Goal: Find specific page/section: Find specific page/section

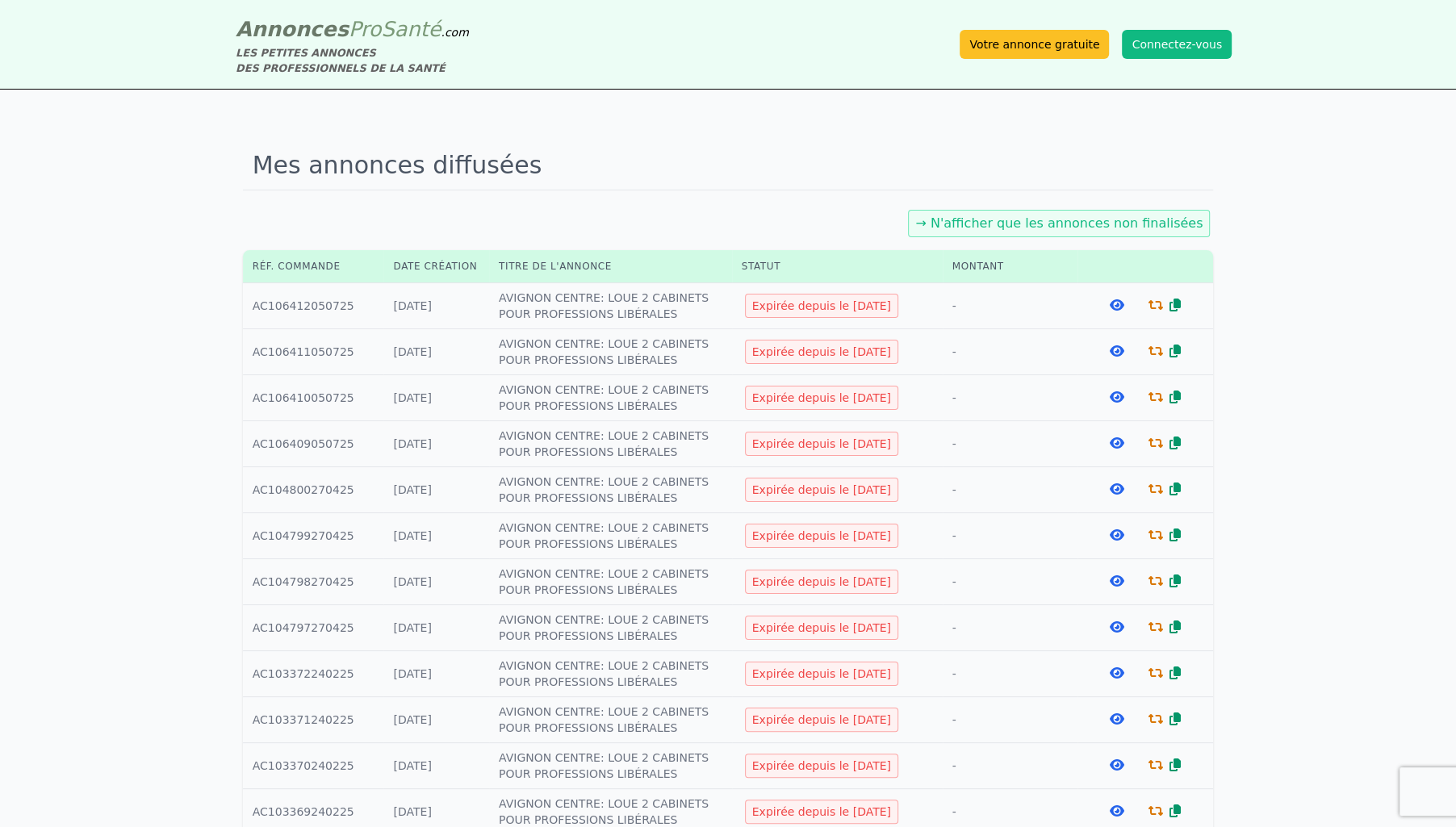
click at [1093, 226] on link "→ N'afficher que les annonces non finalisées" at bounding box center [1059, 223] width 287 height 16
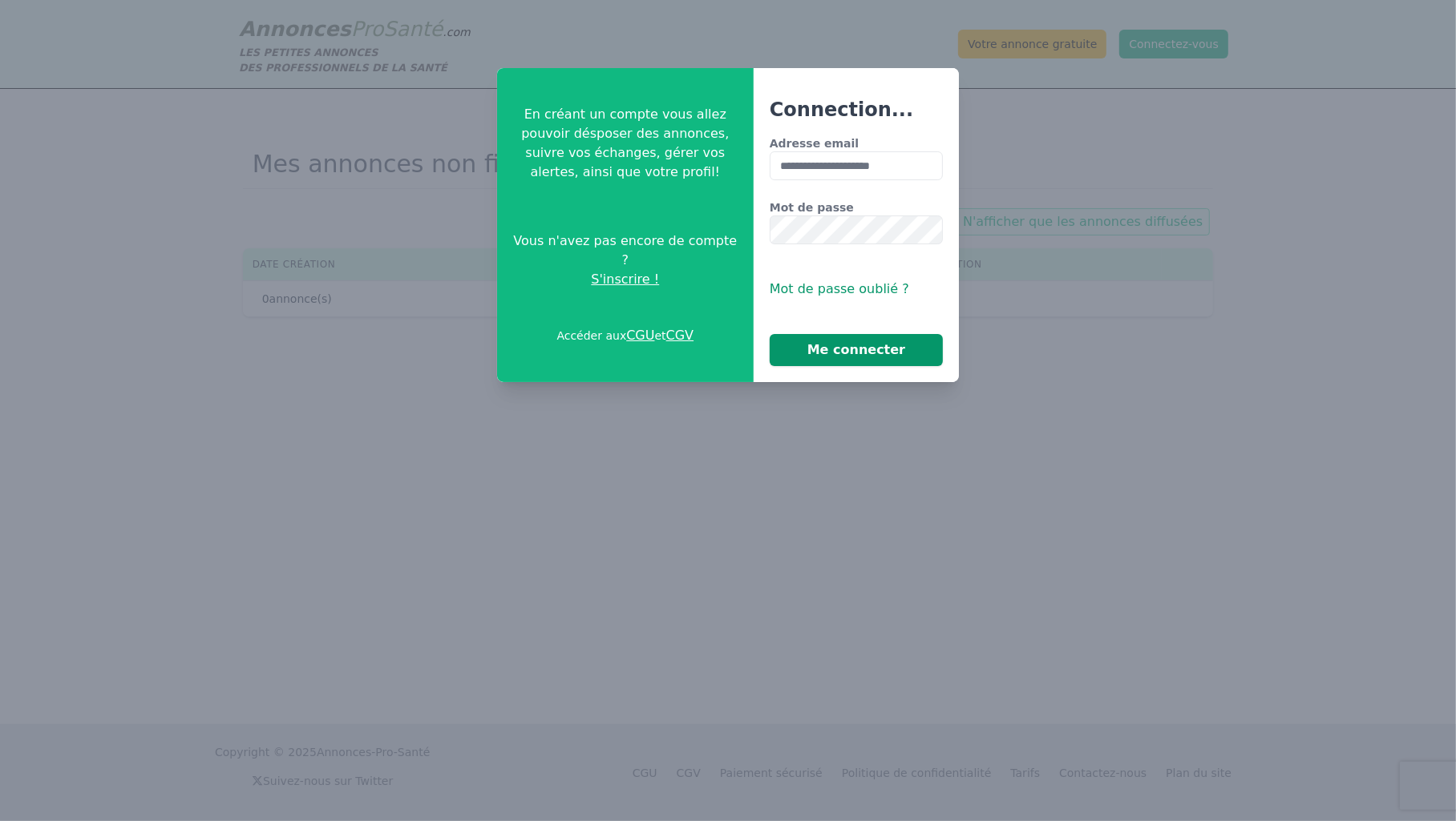
type input "**********"
click at [880, 347] on button "Me connecter" at bounding box center [856, 350] width 173 height 32
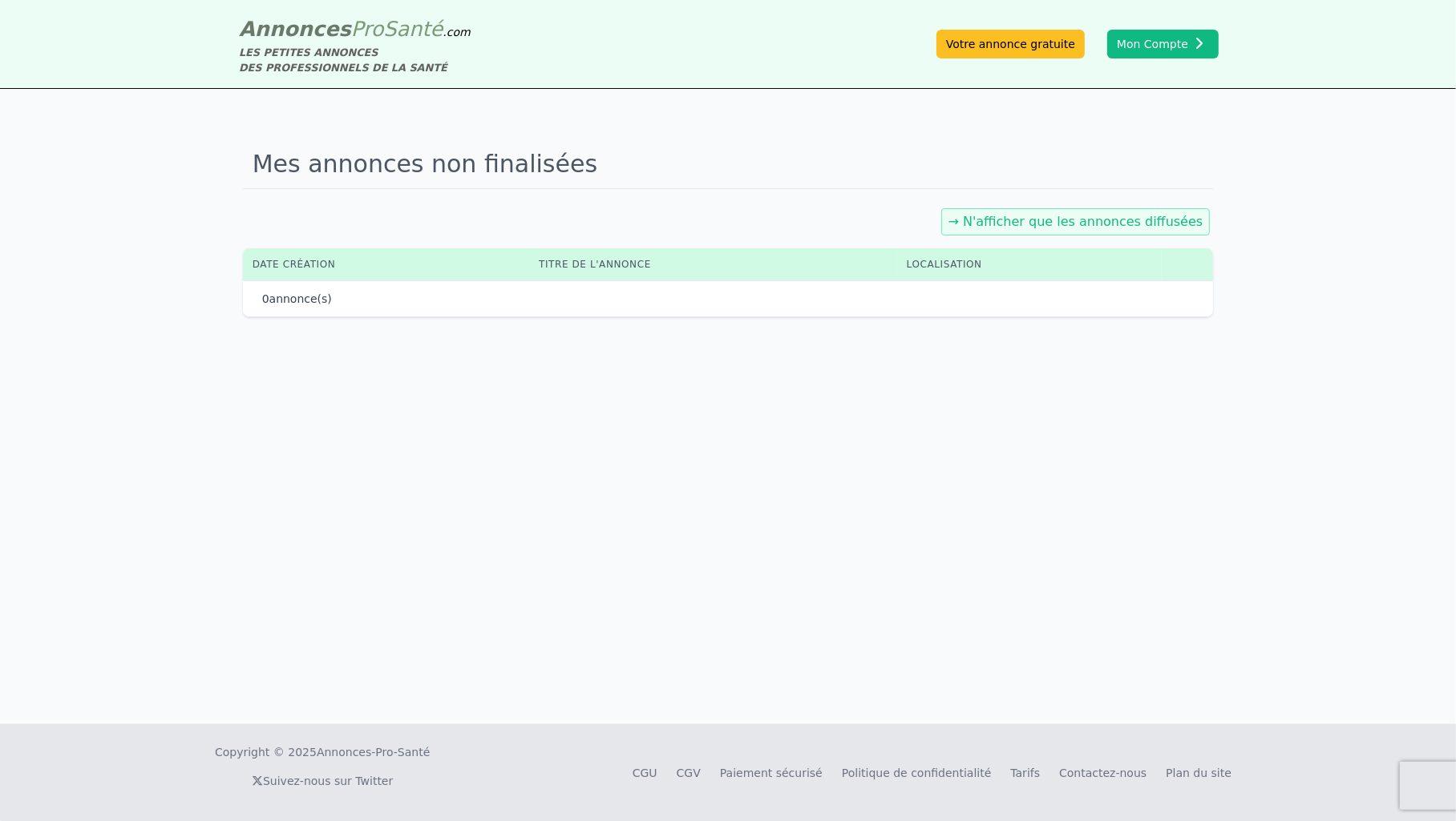
click at [1066, 224] on link "→ N'afficher que les annonces diffusées" at bounding box center [1076, 221] width 255 height 16
